Goal: Information Seeking & Learning: Stay updated

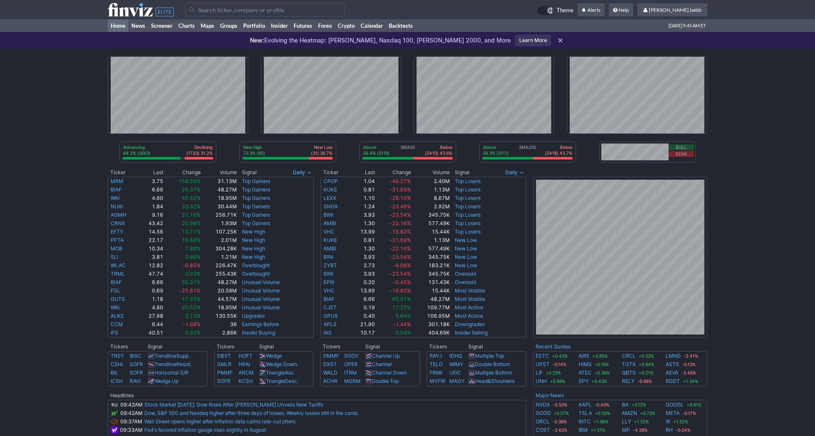
click at [120, 14] on icon at bounding box center [141, 9] width 66 height 13
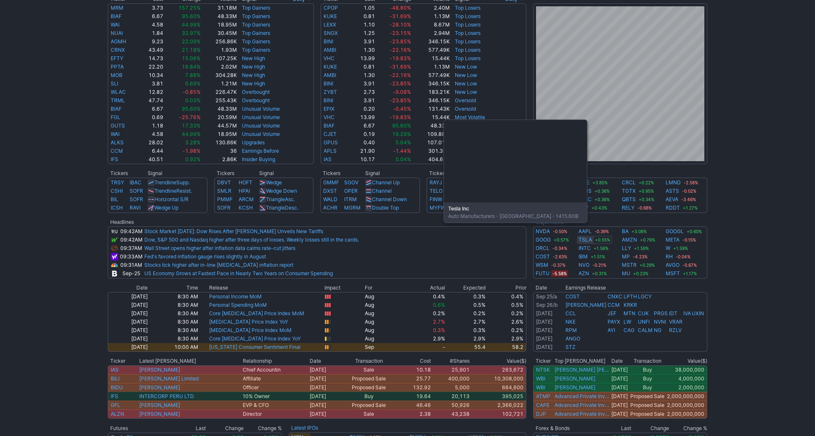
scroll to position [174, 0]
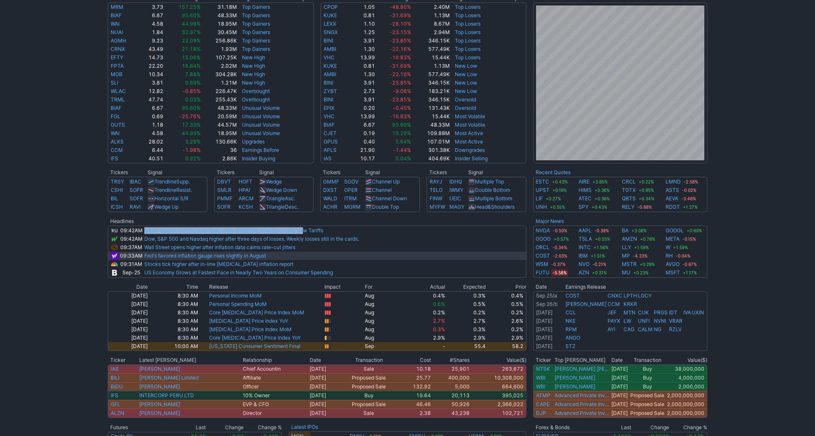
click at [256, 257] on link "Fed's favored inflation gauge rises slightly in August" at bounding box center [205, 256] width 122 height 6
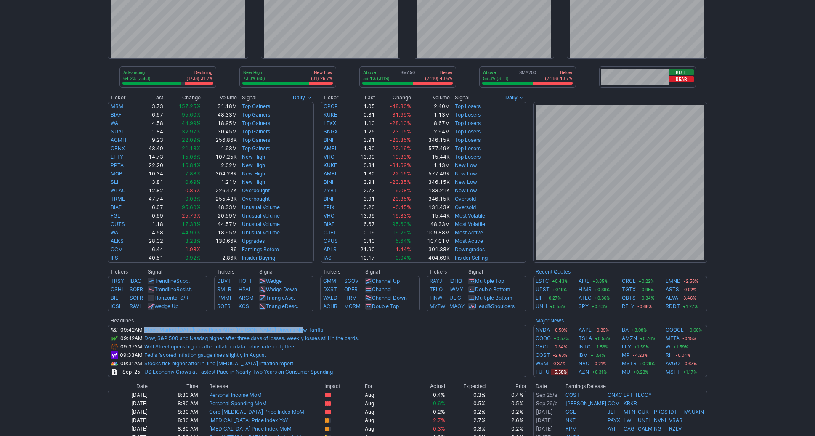
scroll to position [0, 0]
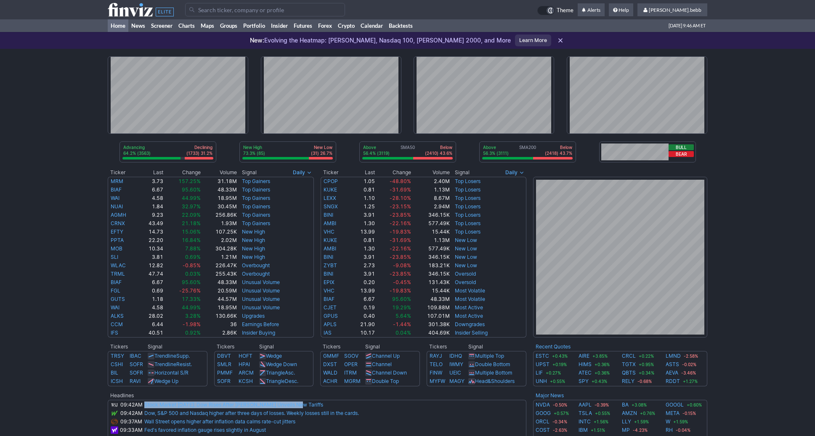
click at [136, 10] on icon at bounding box center [141, 9] width 66 height 13
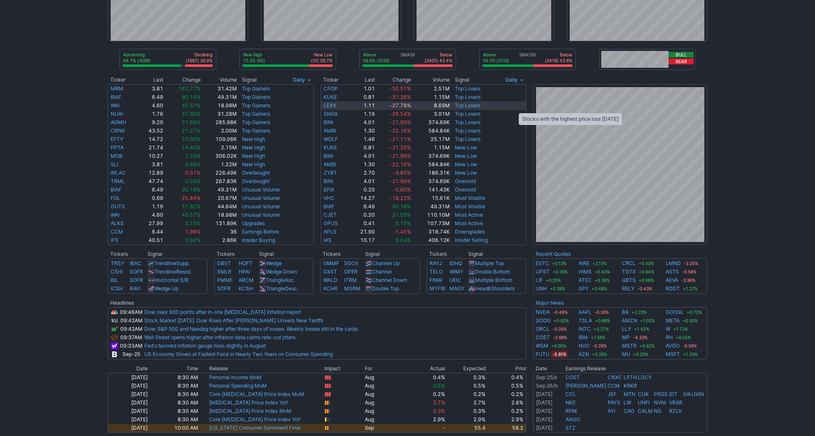
scroll to position [220, 0]
